Goal: Transaction & Acquisition: Purchase product/service

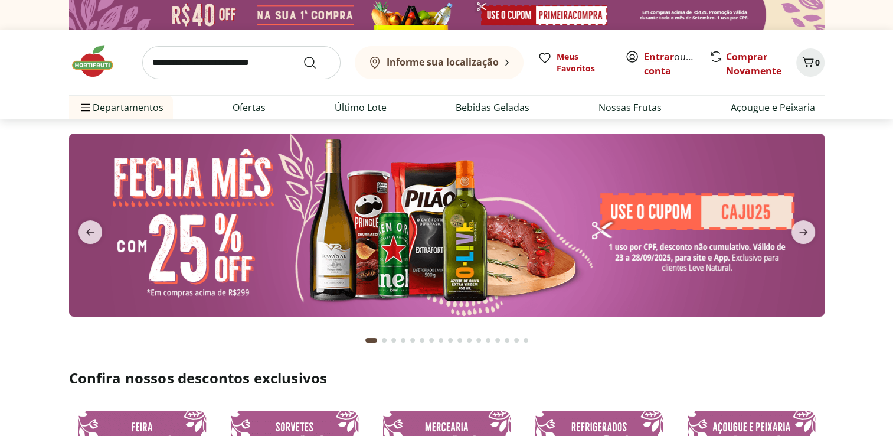
click at [659, 54] on link "Entrar" at bounding box center [659, 56] width 30 height 13
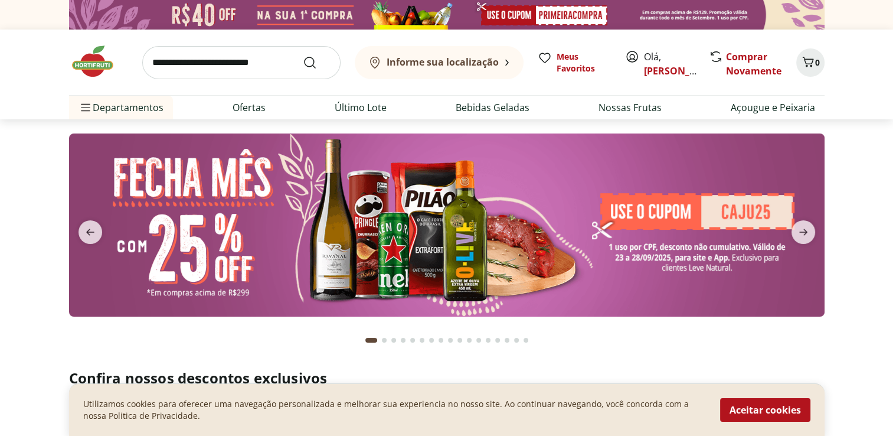
click at [359, 295] on img at bounding box center [446, 224] width 755 height 183
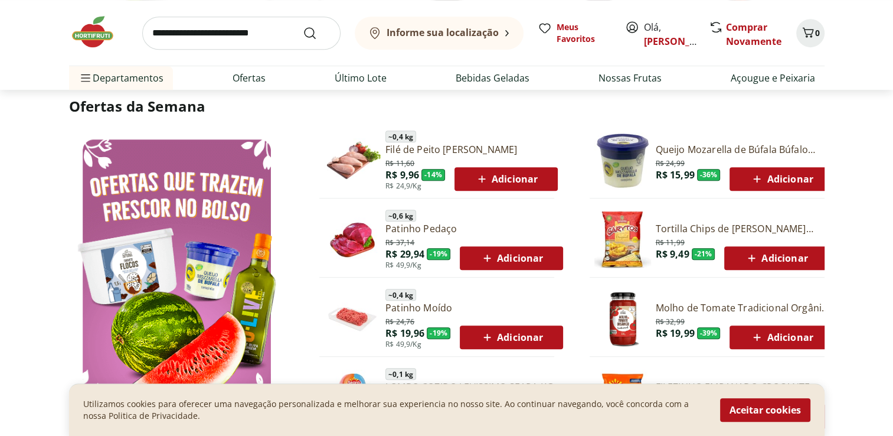
scroll to position [649, 0]
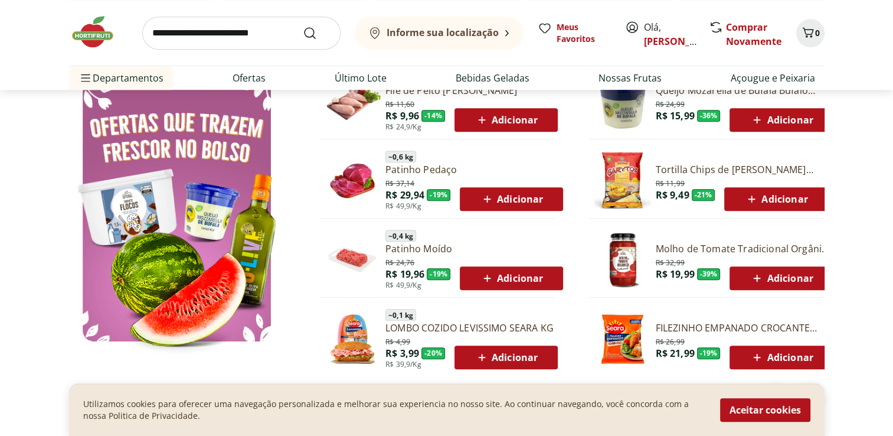
click at [502, 277] on span "Adicionar" at bounding box center [511, 278] width 63 height 14
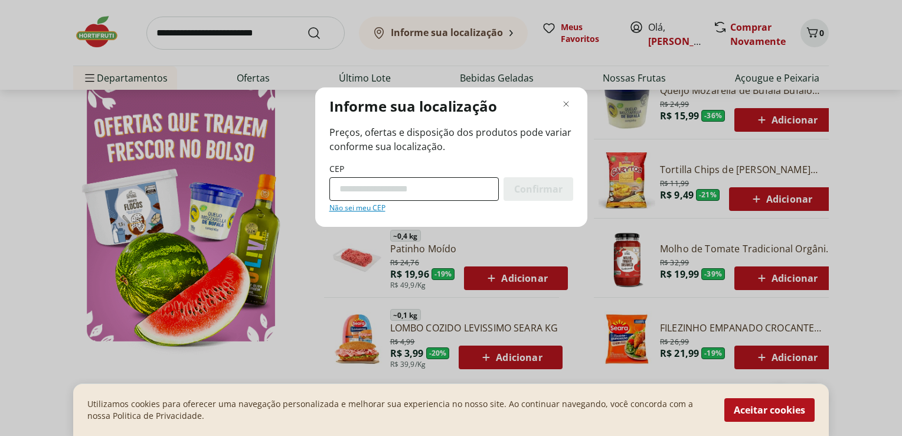
click at [432, 183] on input "CEP" at bounding box center [413, 189] width 169 height 24
type input "*********"
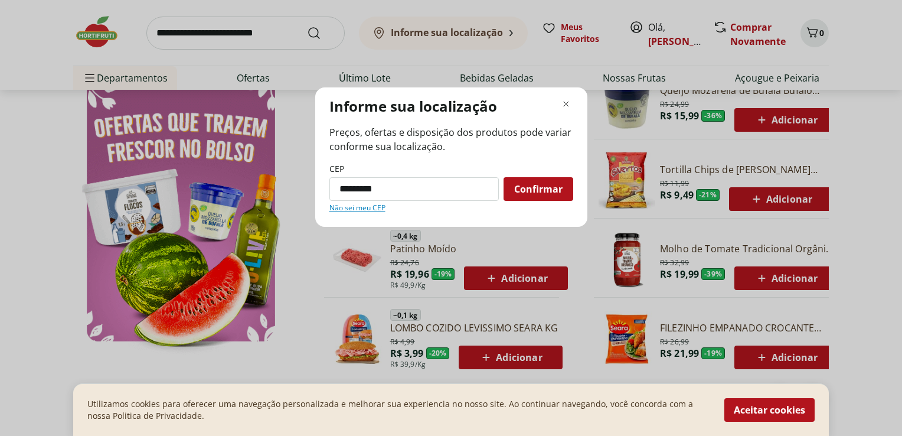
click at [532, 194] on span "Confirmar" at bounding box center [538, 188] width 48 height 9
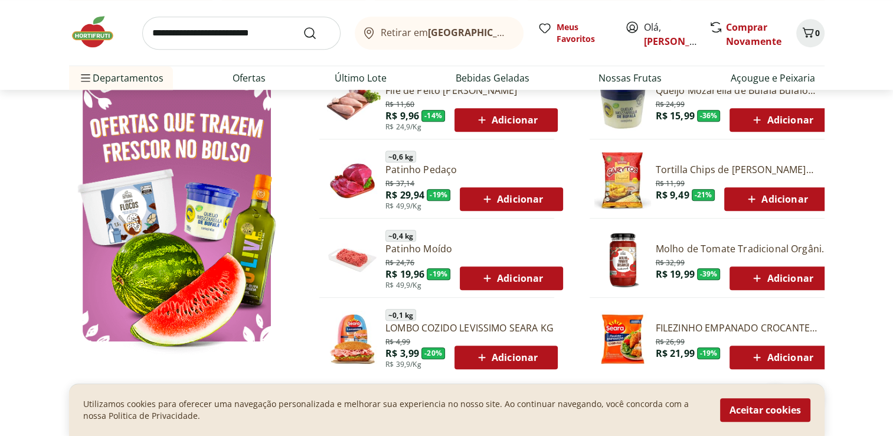
click at [514, 277] on span "Adicionar" at bounding box center [511, 278] width 63 height 14
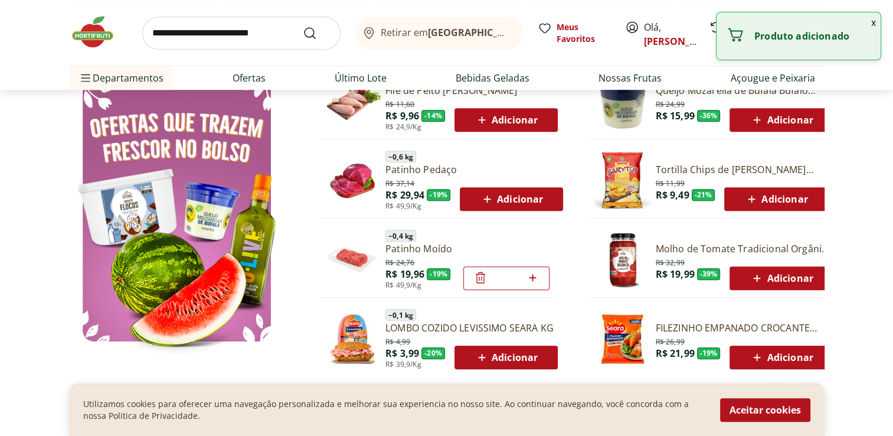
click at [535, 277] on icon at bounding box center [532, 277] width 15 height 14
type input "*"
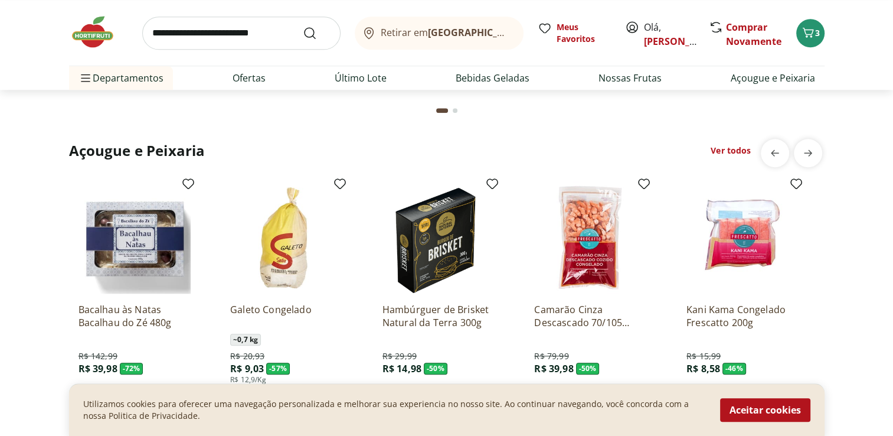
scroll to position [1239, 0]
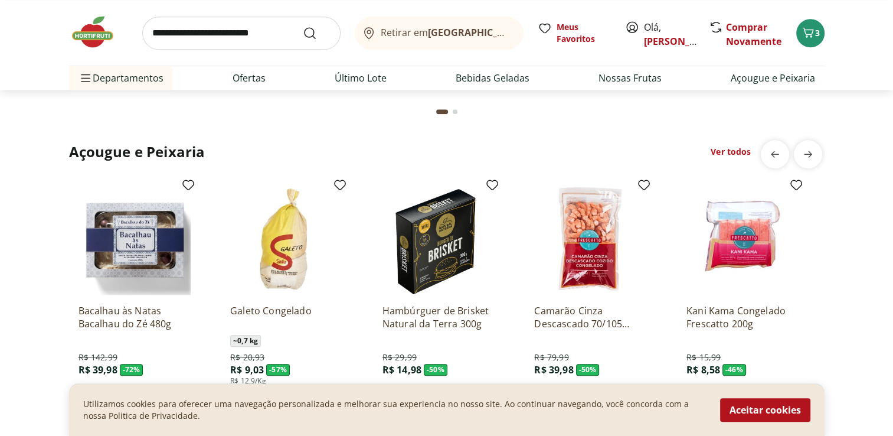
click at [734, 150] on link "Ver todos" at bounding box center [731, 152] width 40 height 12
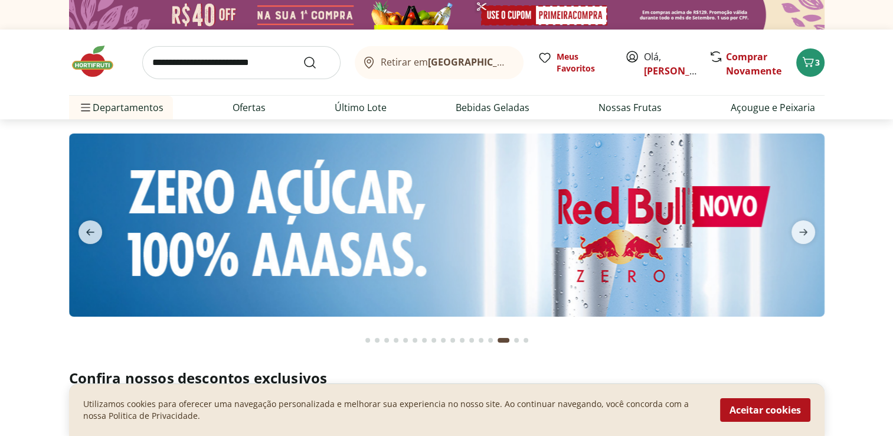
select select "**********"
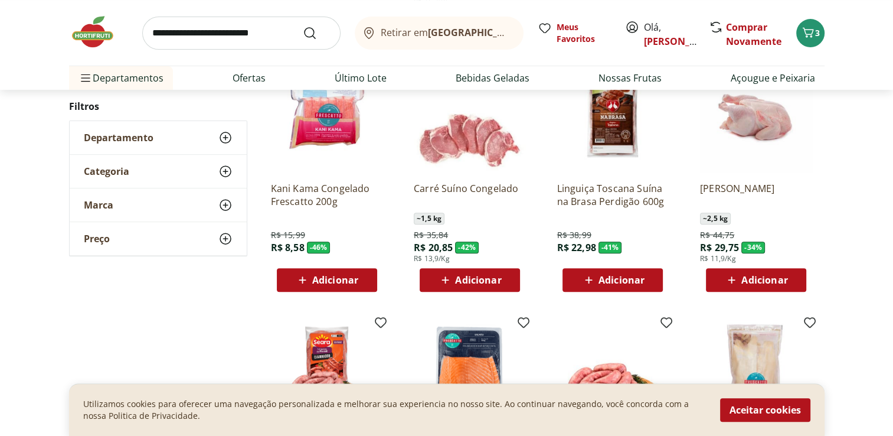
scroll to position [413, 0]
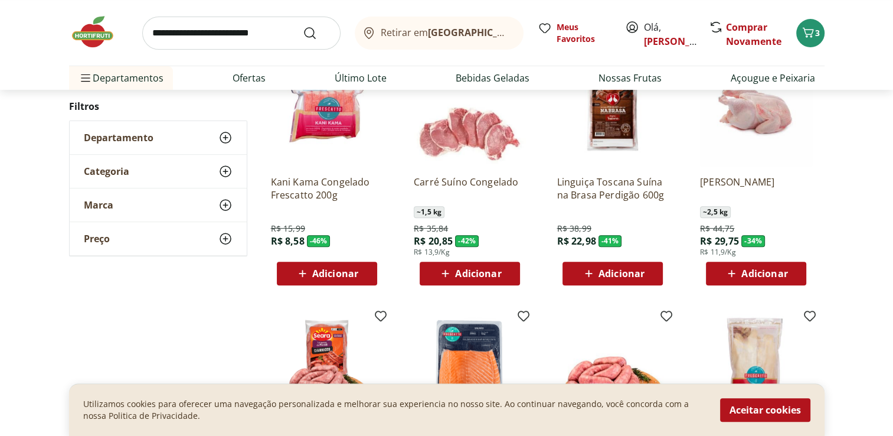
click at [457, 276] on span "Adicionar" at bounding box center [478, 273] width 46 height 9
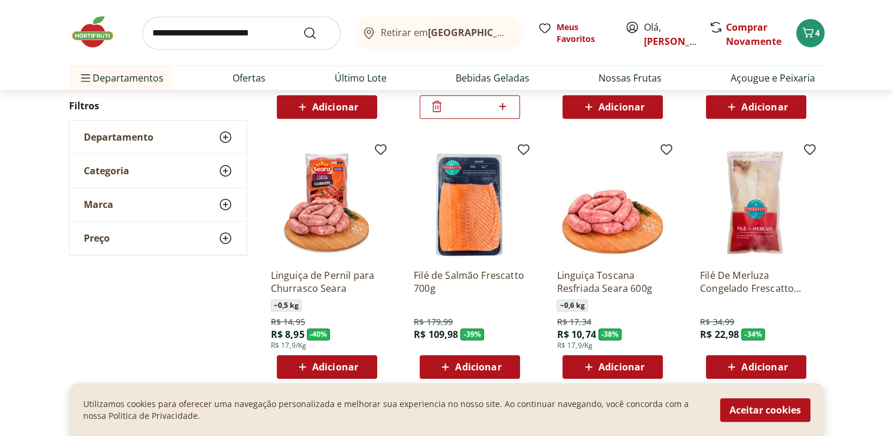
scroll to position [590, 0]
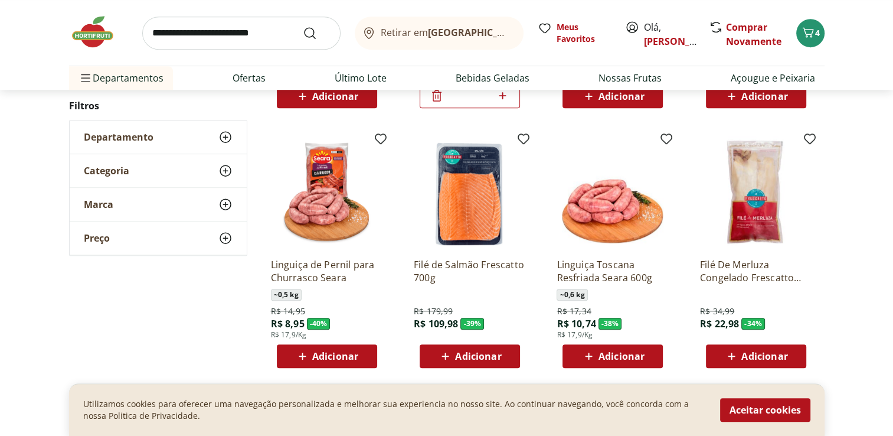
click at [614, 356] on span "Adicionar" at bounding box center [621, 355] width 46 height 9
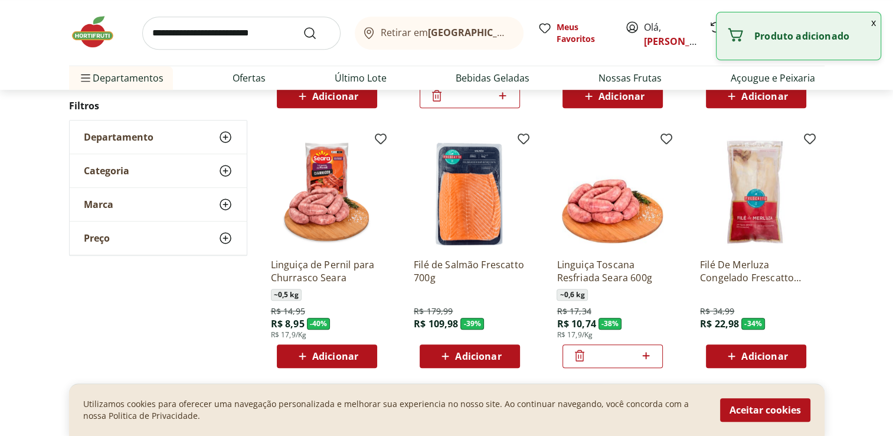
click at [649, 355] on icon at bounding box center [646, 355] width 15 height 14
click at [650, 355] on icon at bounding box center [646, 355] width 15 height 14
type input "*"
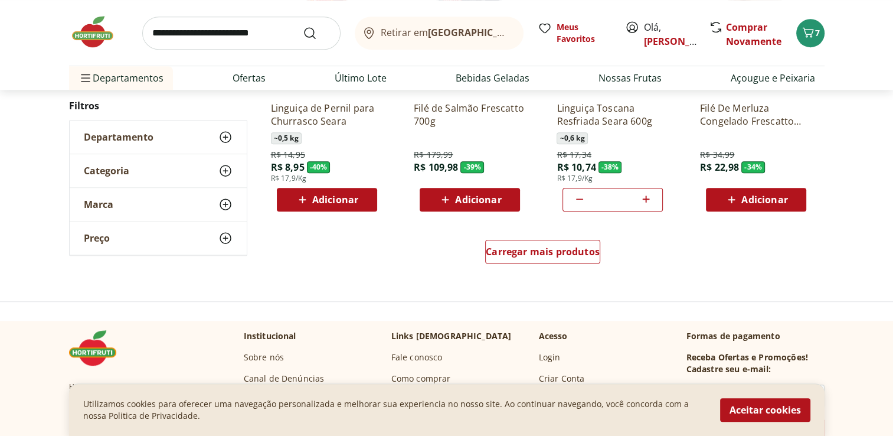
scroll to position [767, 0]
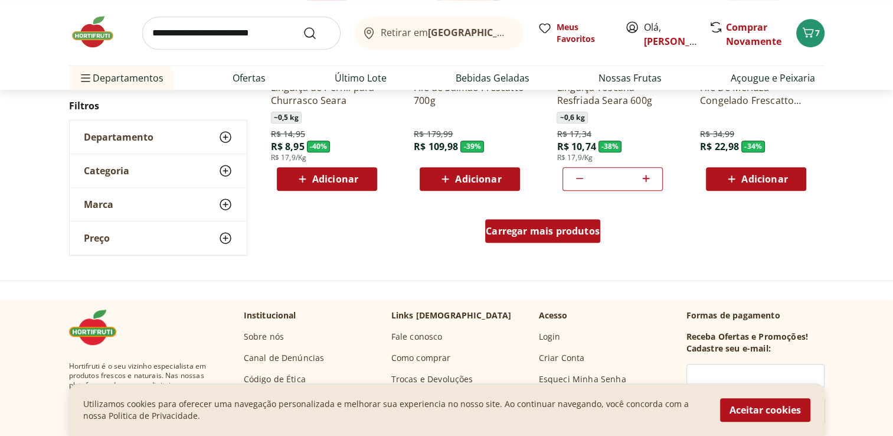
click at [559, 230] on span "Carregar mais produtos" at bounding box center [543, 230] width 114 height 9
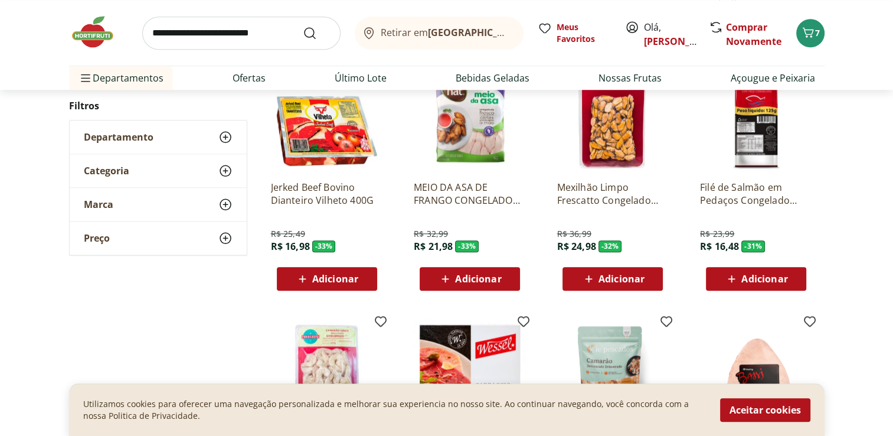
scroll to position [1180, 0]
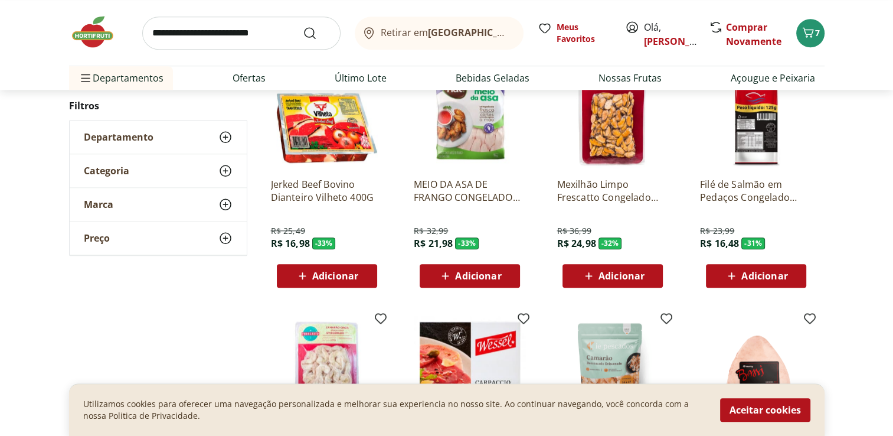
click at [489, 276] on span "Adicionar" at bounding box center [478, 275] width 46 height 9
click at [508, 274] on icon at bounding box center [502, 275] width 15 height 14
type input "*"
click at [462, 130] on img at bounding box center [470, 112] width 112 height 112
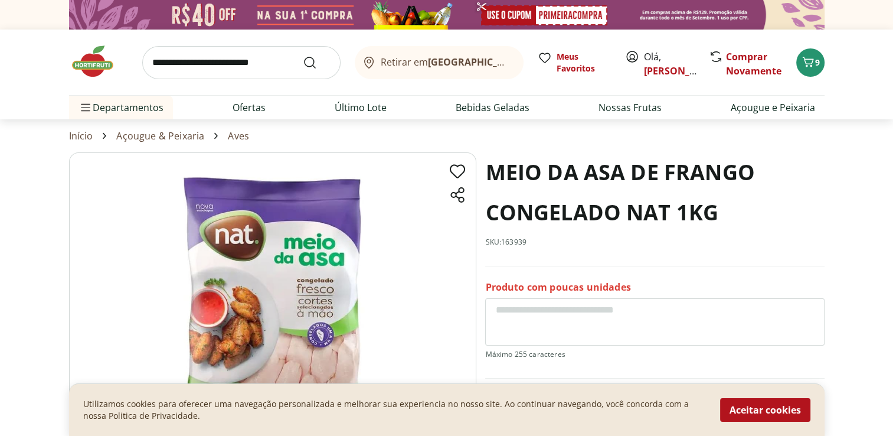
select select "**********"
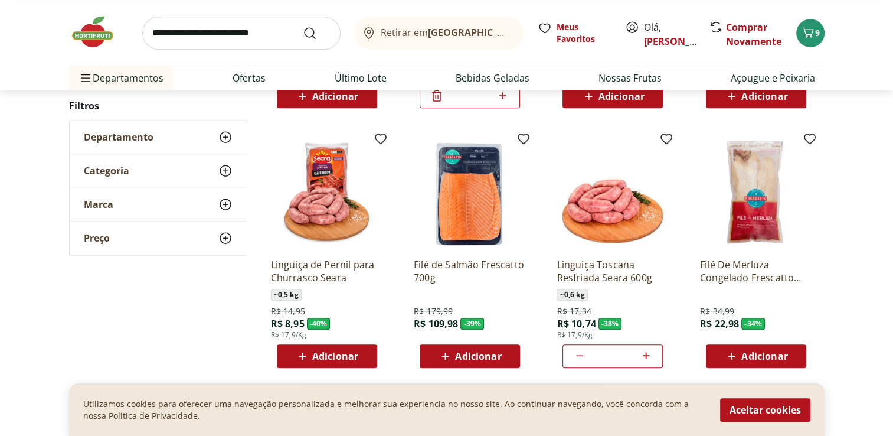
scroll to position [826, 0]
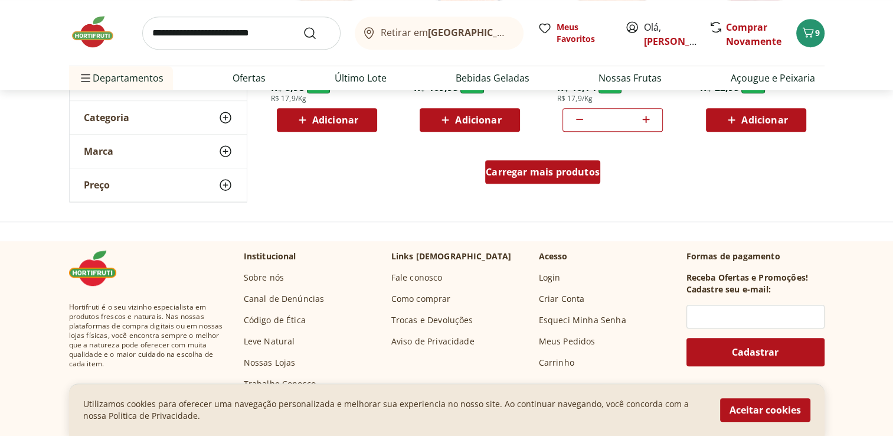
click at [570, 175] on span "Carregar mais produtos" at bounding box center [543, 171] width 114 height 9
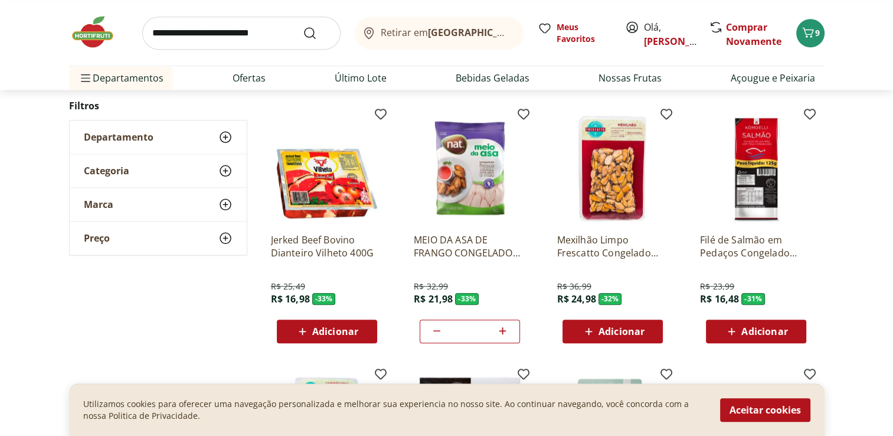
scroll to position [1121, 0]
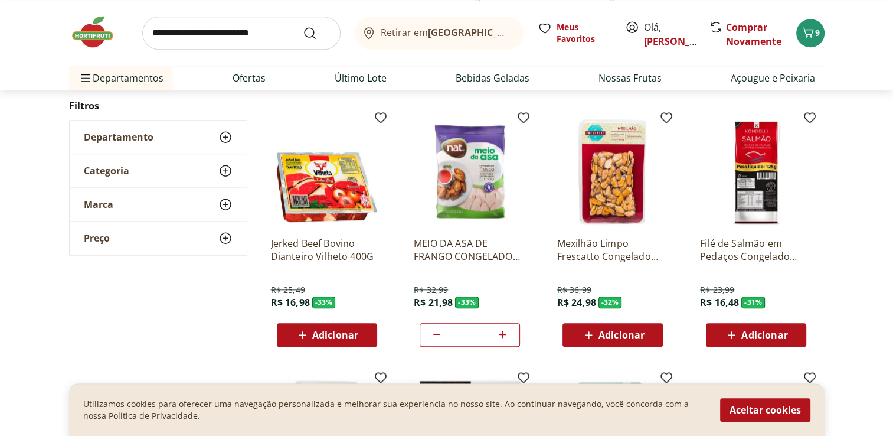
click at [365, 335] on div "Adicionar" at bounding box center [326, 334] width 81 height 21
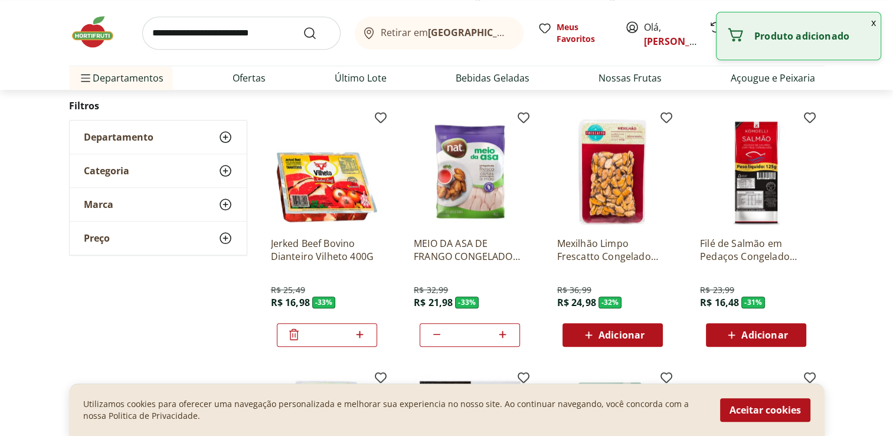
drag, startPoint x: 371, startPoint y: 332, endPoint x: 364, endPoint y: 336, distance: 7.7
click at [370, 333] on div "*" at bounding box center [327, 335] width 100 height 24
click at [364, 336] on icon at bounding box center [359, 334] width 15 height 14
type input "*"
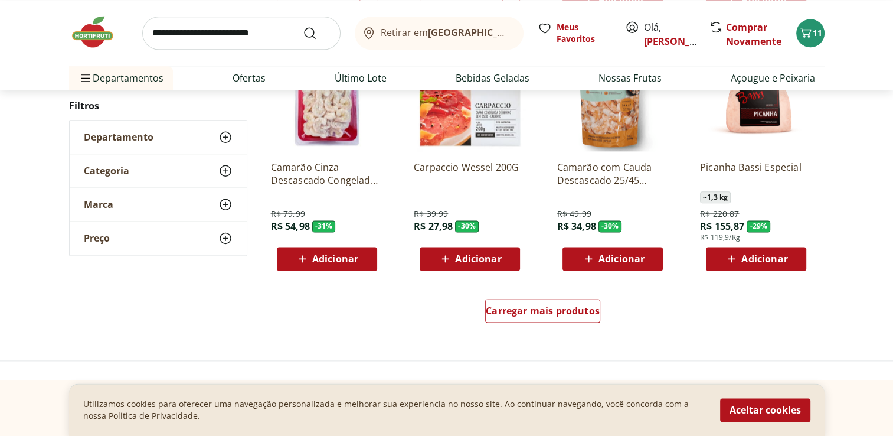
scroll to position [1475, 0]
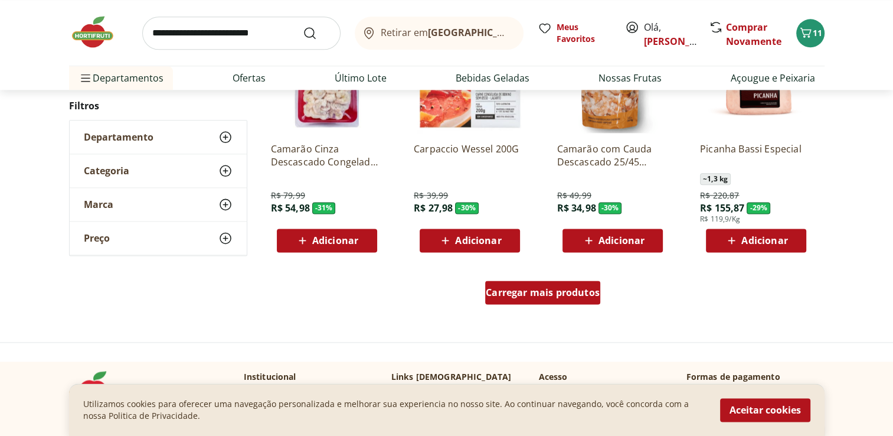
click at [588, 297] on span "Carregar mais produtos" at bounding box center [543, 291] width 114 height 9
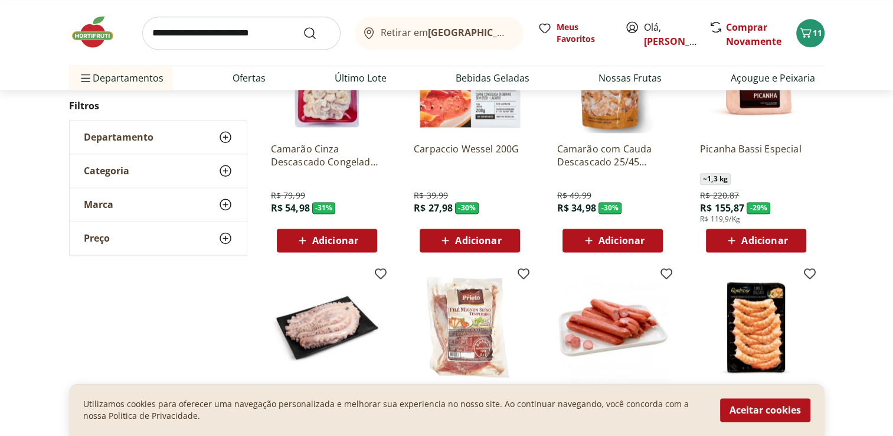
type input "*"
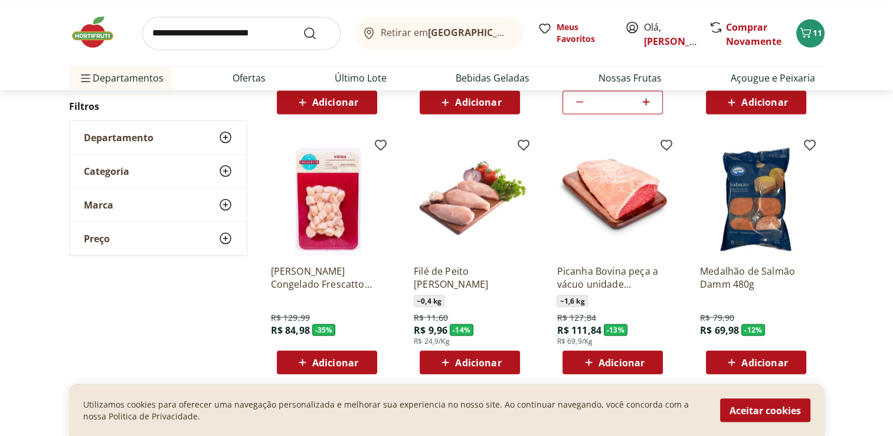
scroll to position [2125, 0]
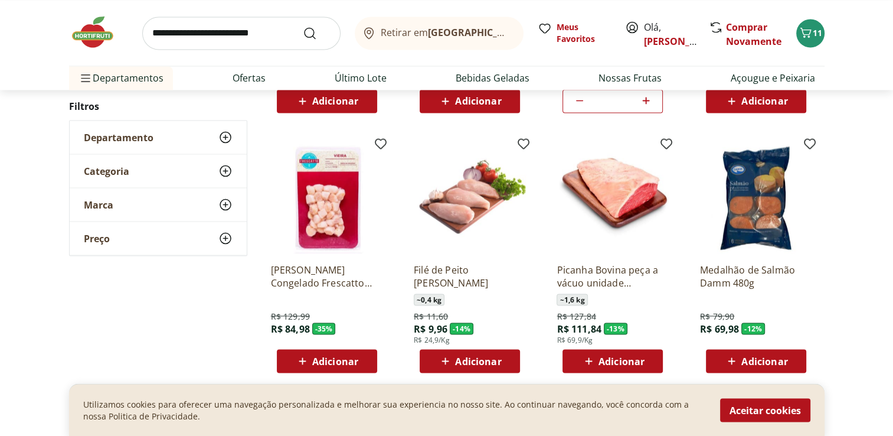
click at [622, 360] on span "Adicionar" at bounding box center [621, 360] width 46 height 9
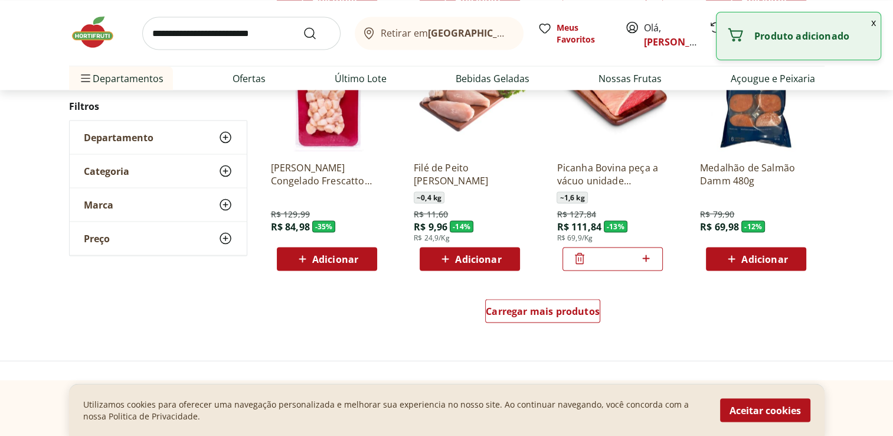
scroll to position [2243, 0]
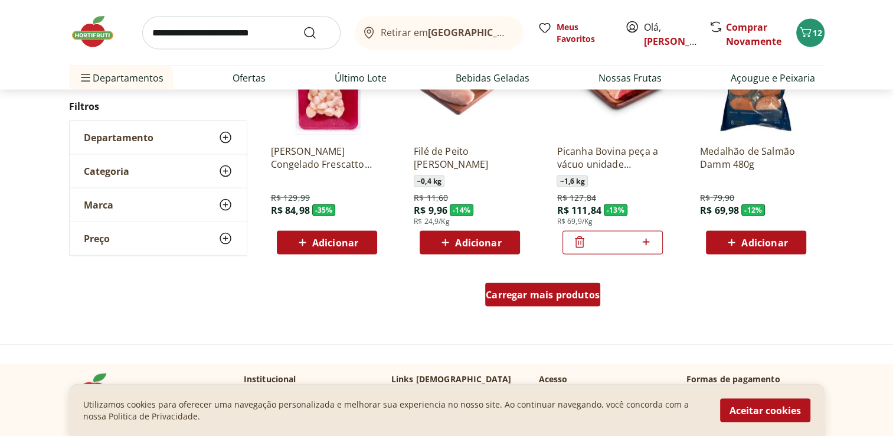
click at [573, 299] on span "Carregar mais produtos" at bounding box center [543, 294] width 114 height 9
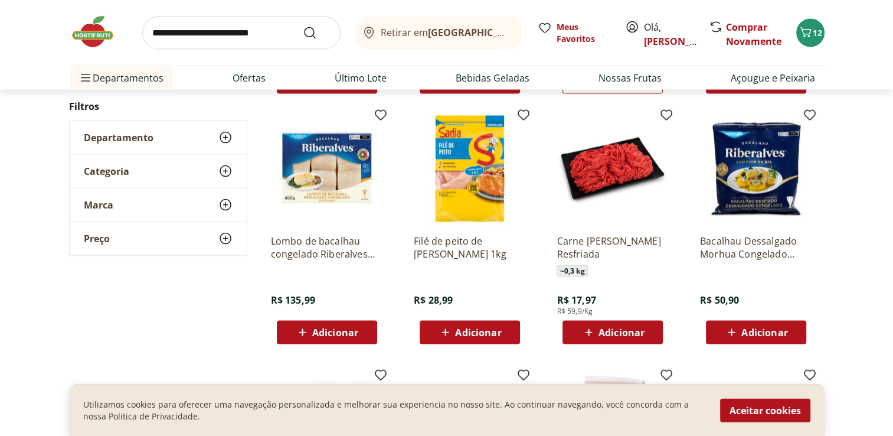
scroll to position [2420, 0]
